Goal: Information Seeking & Learning: Learn about a topic

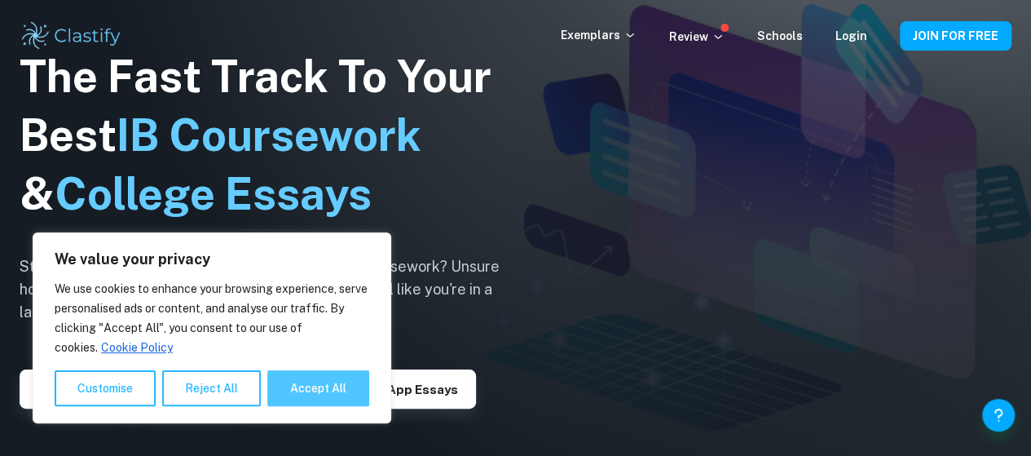
click at [334, 386] on button "Accept All" at bounding box center [318, 388] width 102 height 36
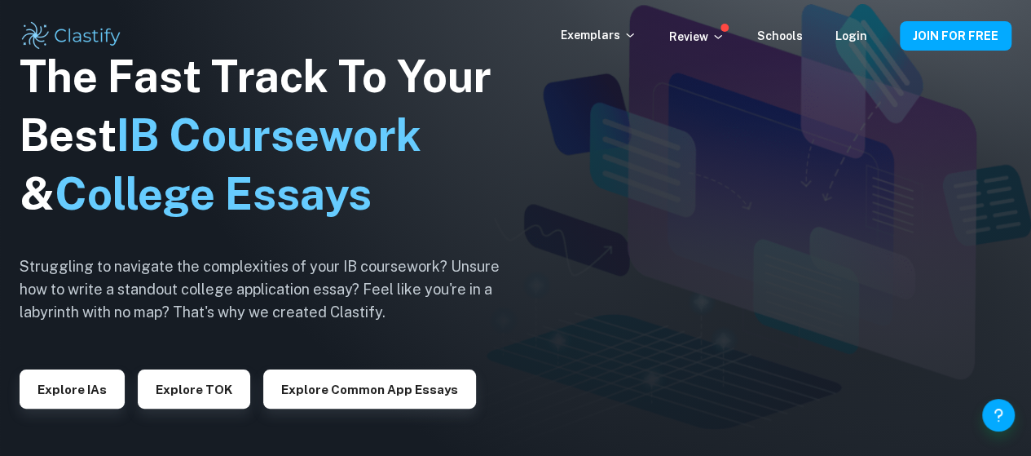
checkbox input "true"
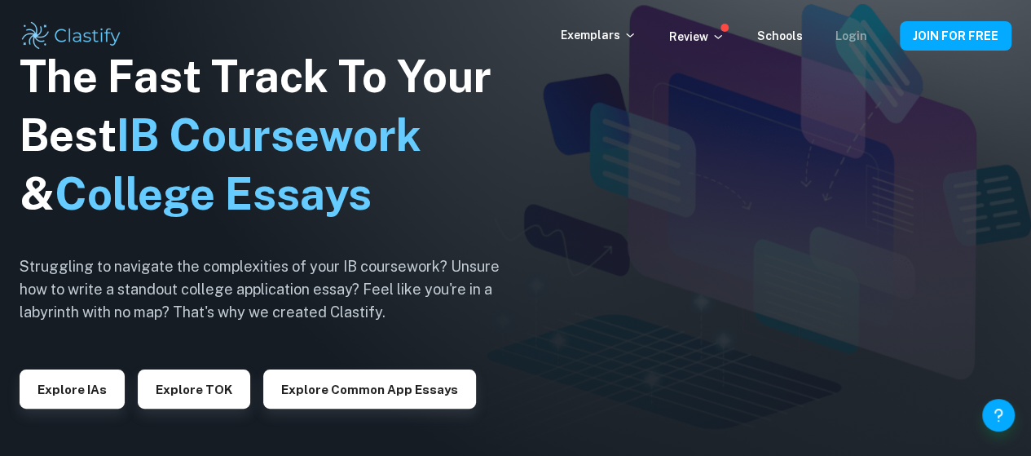
click at [857, 37] on link "Login" at bounding box center [852, 35] width 32 height 13
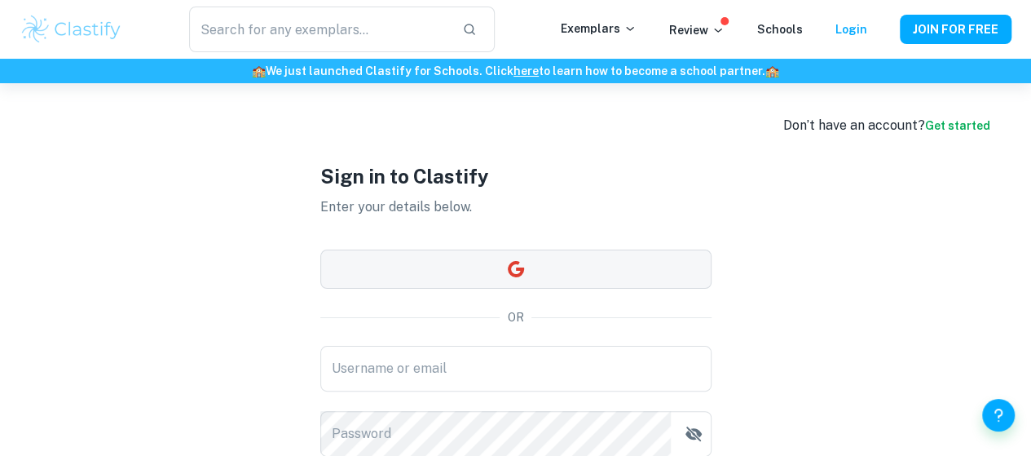
click at [508, 258] on button "button" at bounding box center [515, 268] width 391 height 39
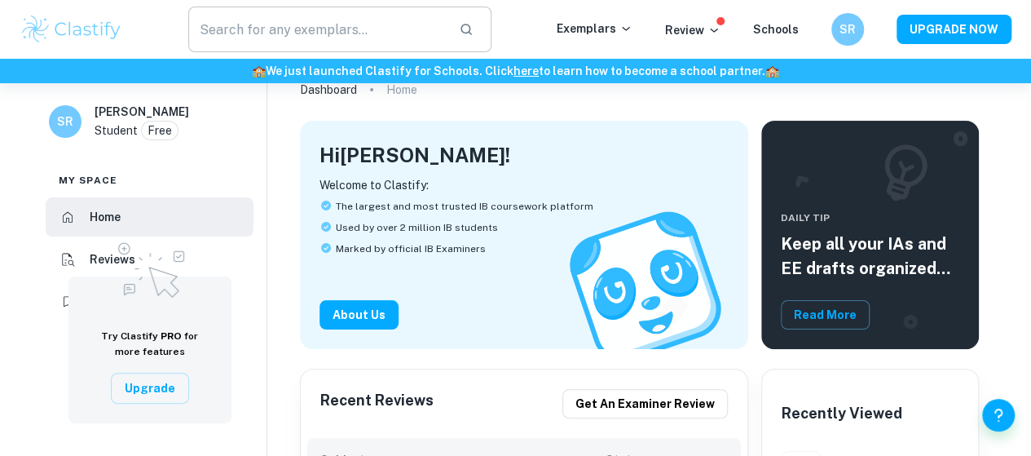
scroll to position [54, 0]
click at [362, 17] on input "text" at bounding box center [317, 30] width 258 height 46
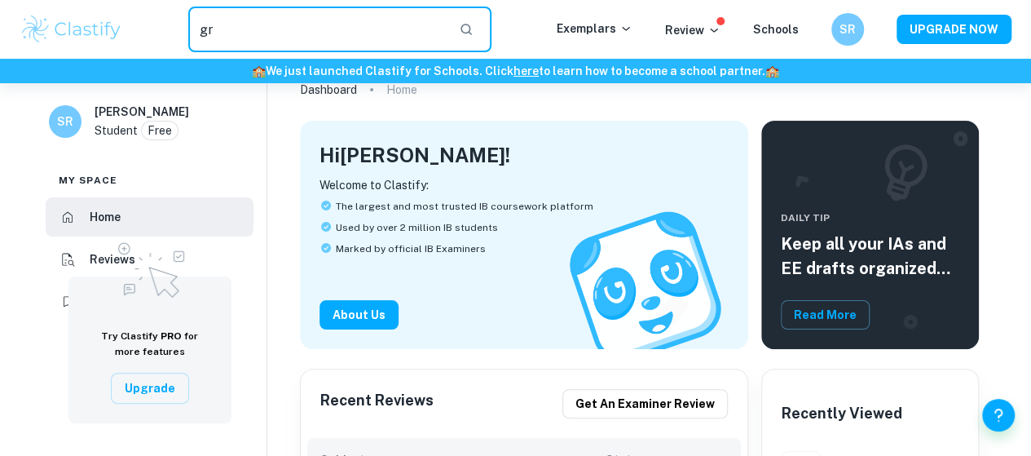
type input "g"
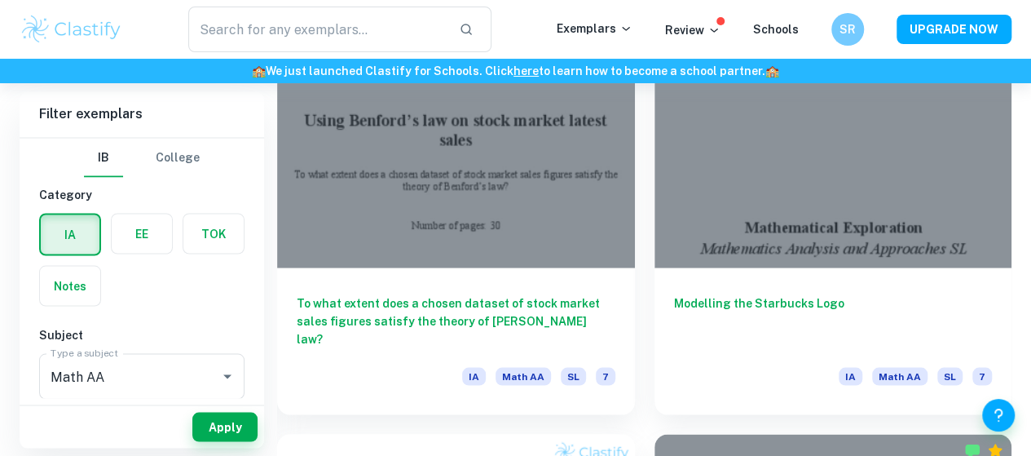
scroll to position [1468, 0]
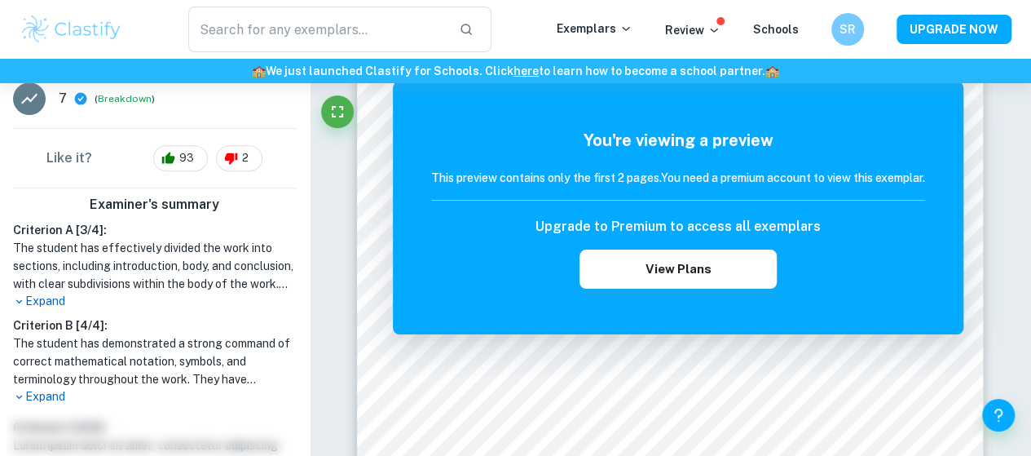
scroll to position [380, 0]
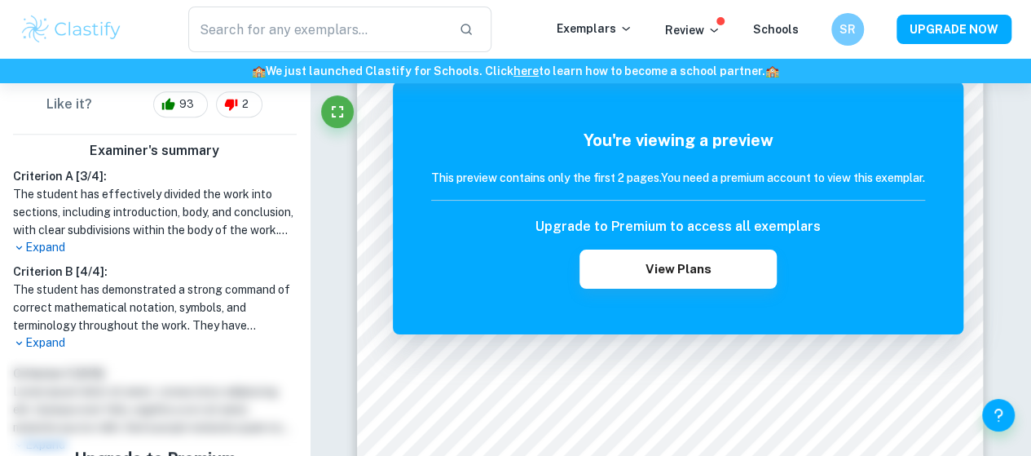
click at [57, 342] on p "Expand" at bounding box center [155, 342] width 284 height 17
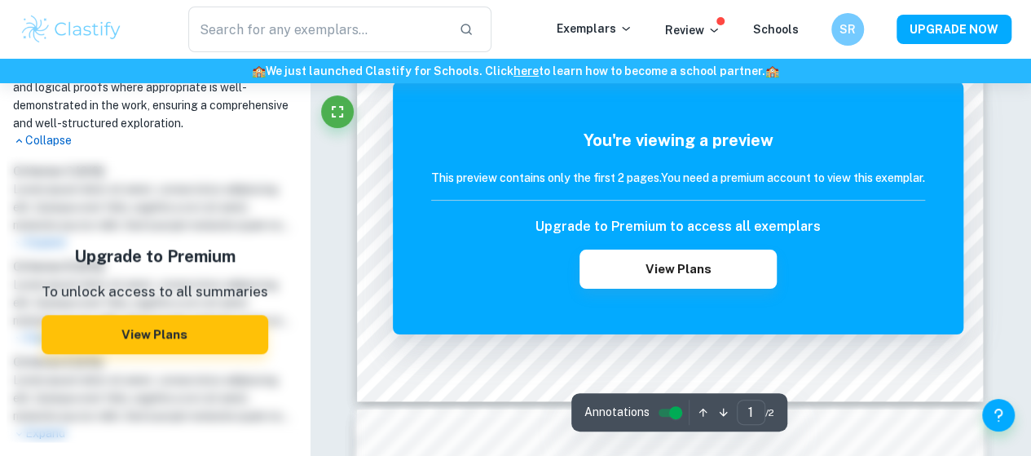
scroll to position [652, 0]
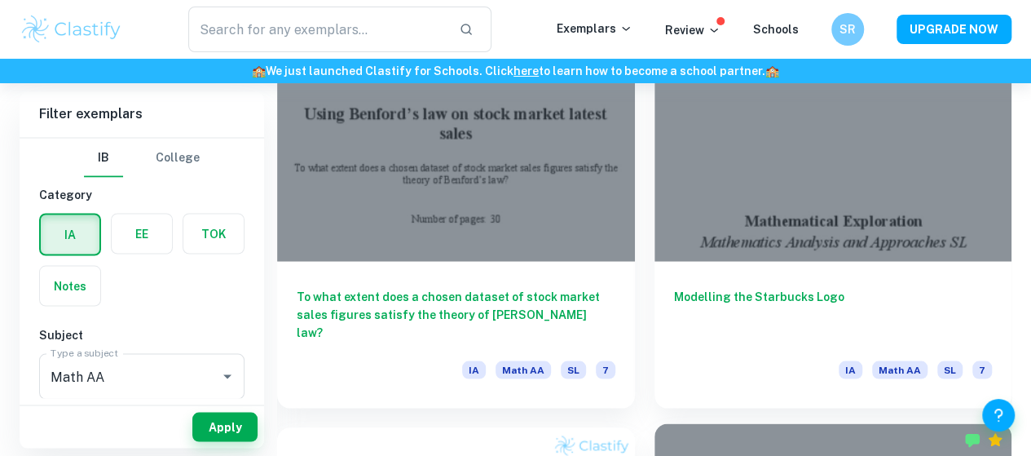
scroll to position [1468, 0]
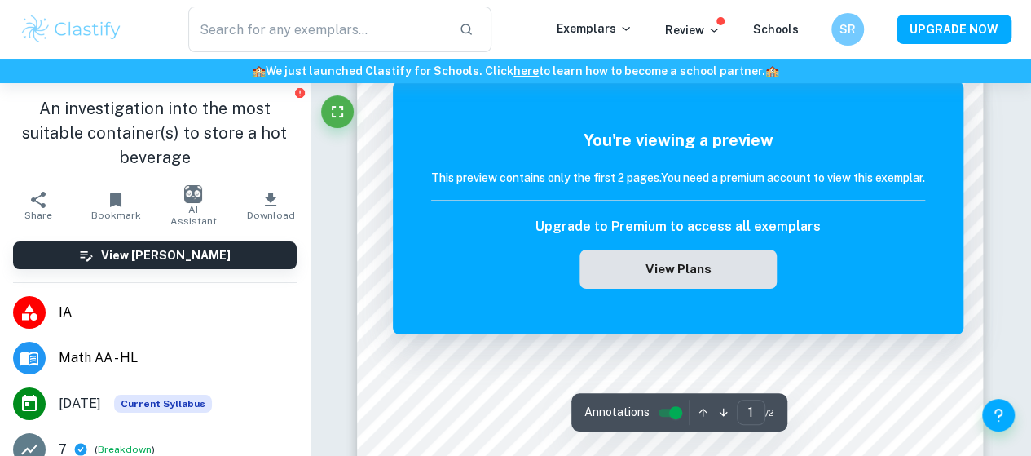
scroll to position [326, 0]
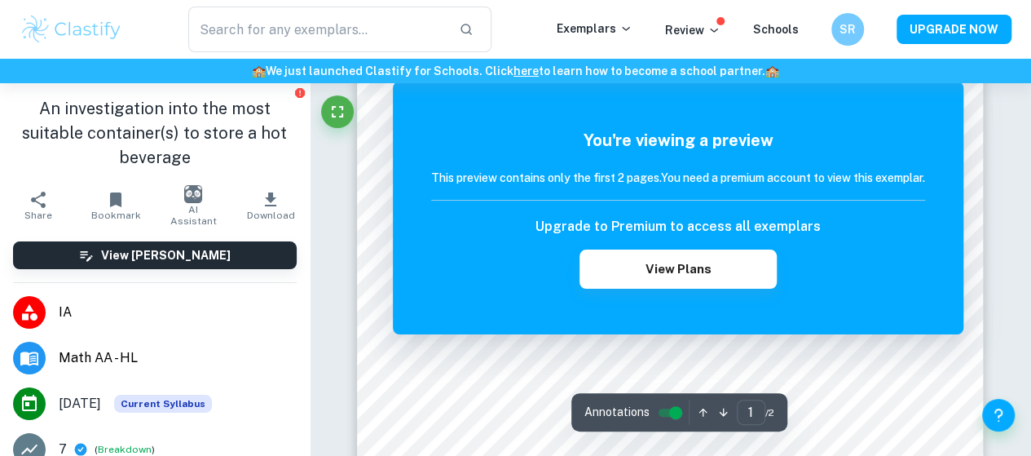
drag, startPoint x: 987, startPoint y: 222, endPoint x: 998, endPoint y: 217, distance: 12.4
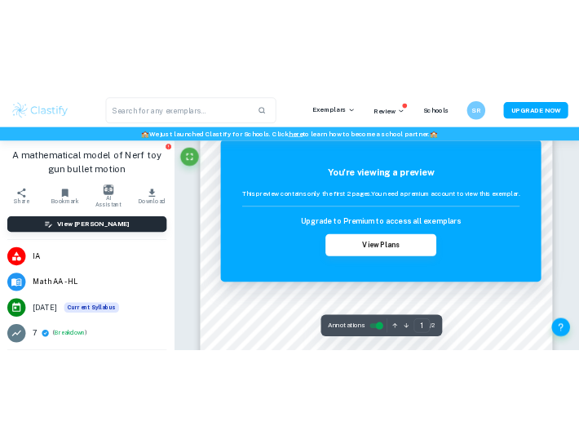
scroll to position [246, 0]
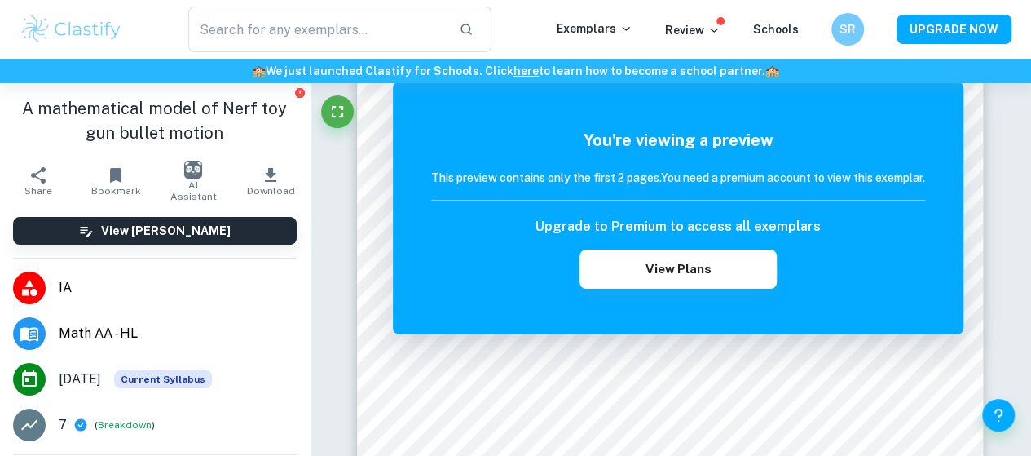
drag, startPoint x: 96, startPoint y: 45, endPoint x: 354, endPoint y: 226, distance: 314.9
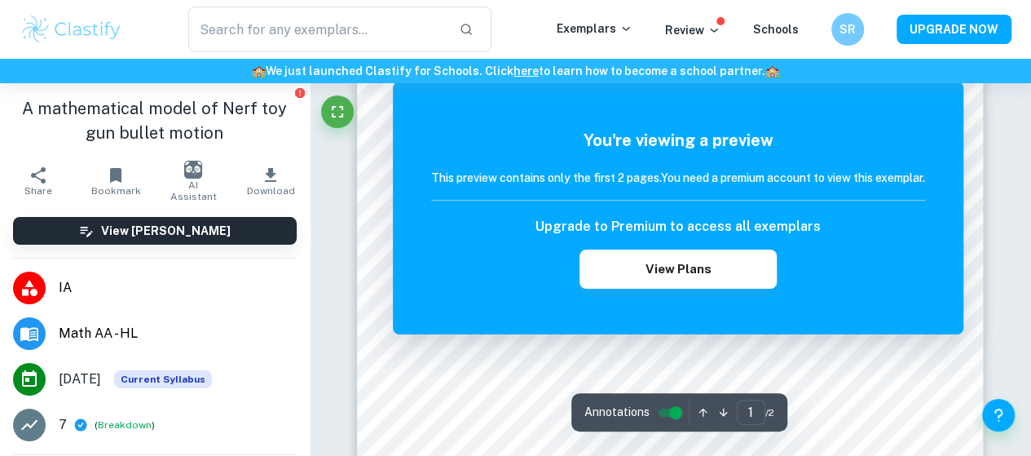
drag, startPoint x: 351, startPoint y: 227, endPoint x: 329, endPoint y: 220, distance: 23.2
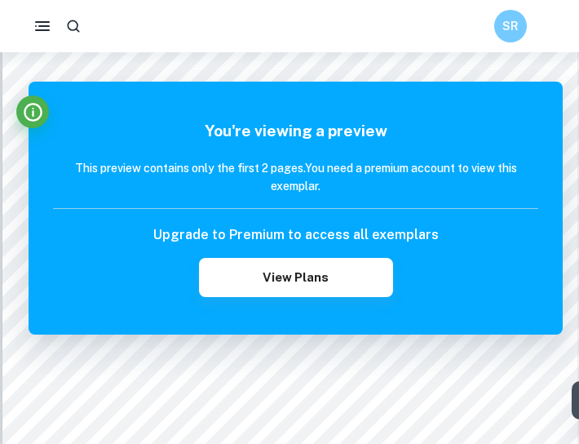
scroll to position [463, 0]
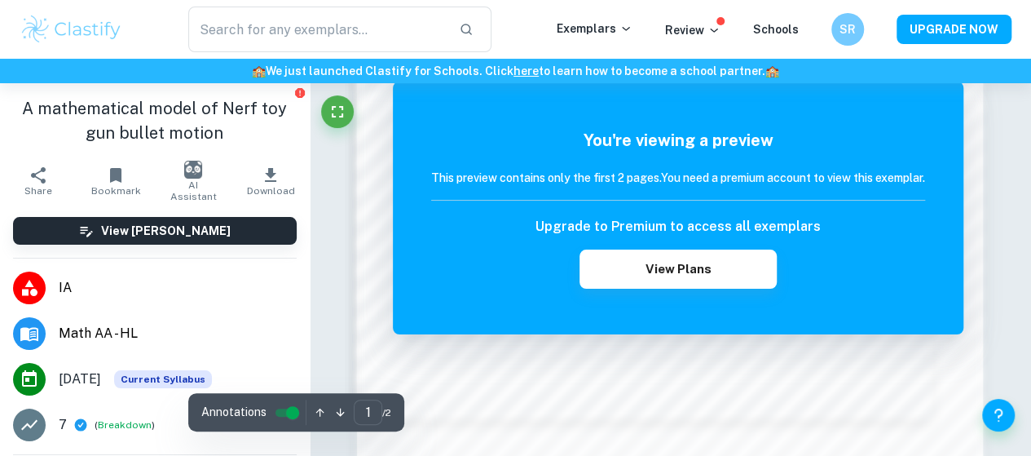
scroll to position [1534, 0]
